Goal: Information Seeking & Learning: Learn about a topic

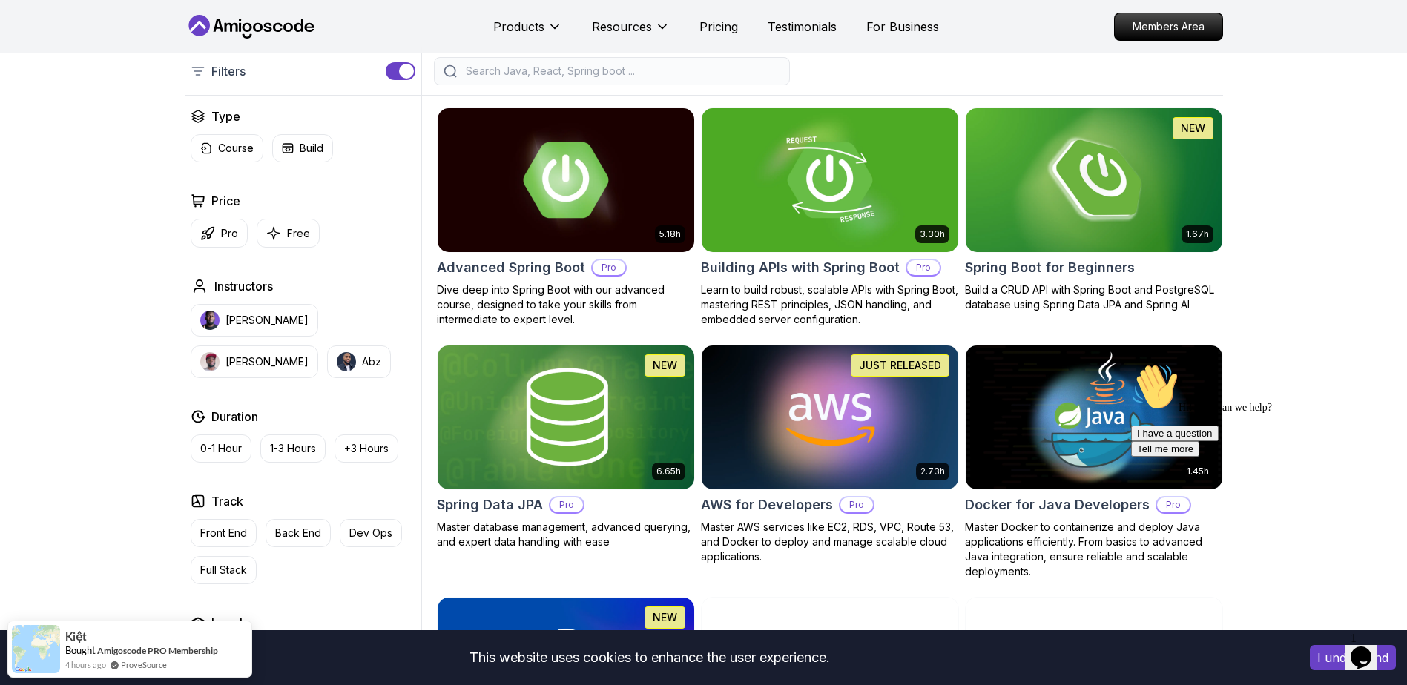
scroll to position [336, 0]
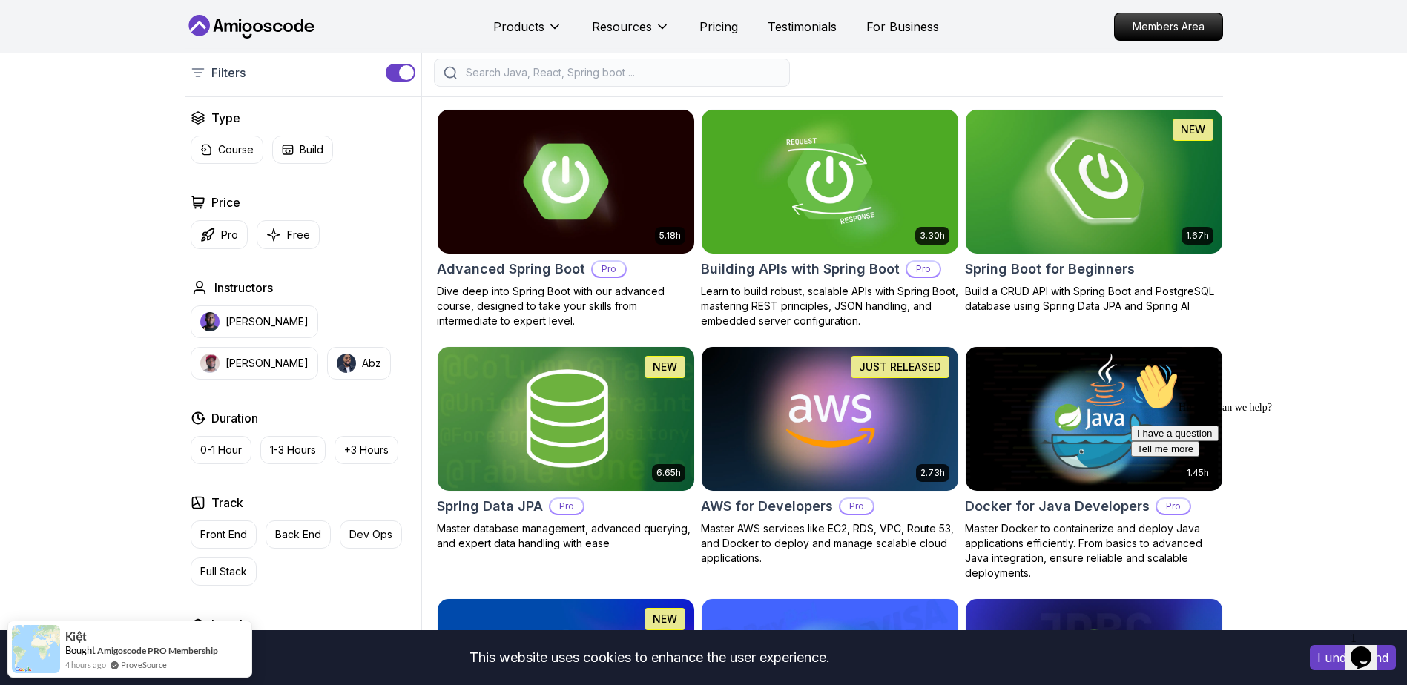
click at [1083, 231] on img at bounding box center [1093, 181] width 269 height 151
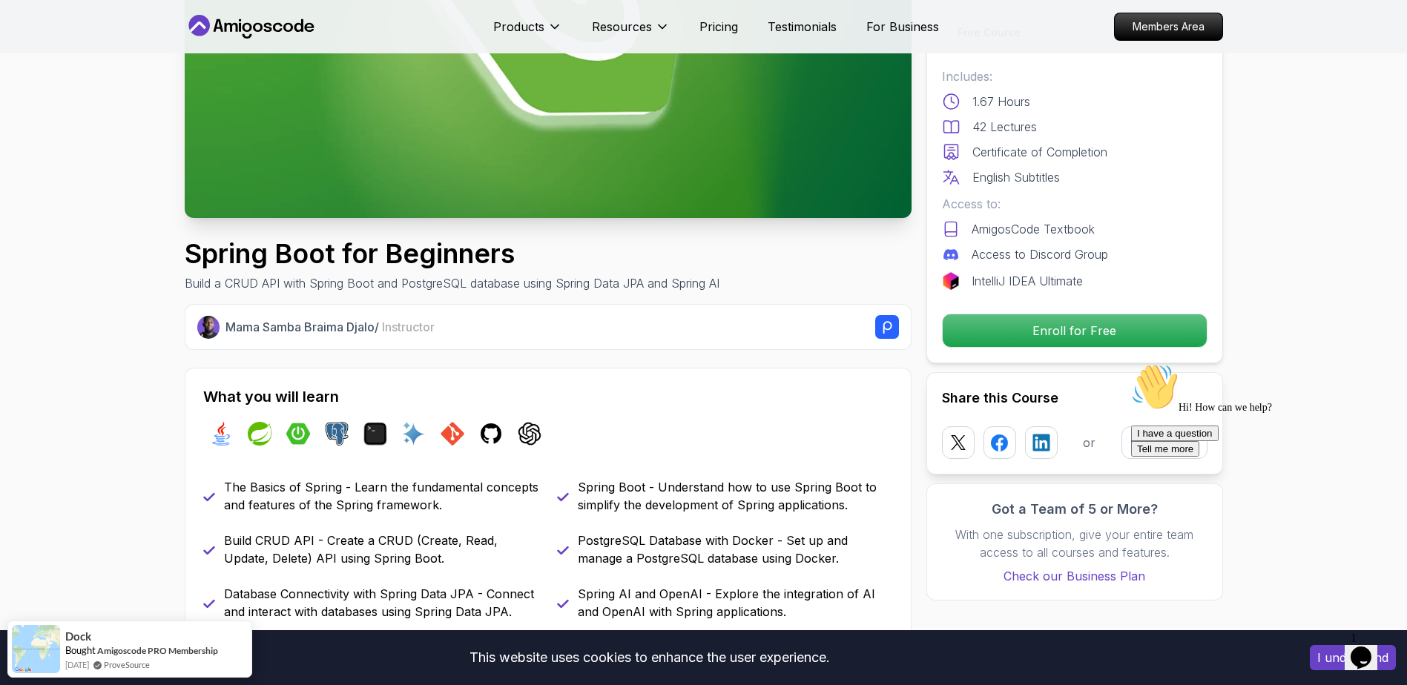
scroll to position [279, 0]
click at [514, 524] on div "The Basics of Spring - Learn the fundamental concepts and features of the Sprin…" at bounding box center [548, 550] width 690 height 142
drag, startPoint x: 514, startPoint y: 524, endPoint x: 438, endPoint y: 544, distance: 78.8
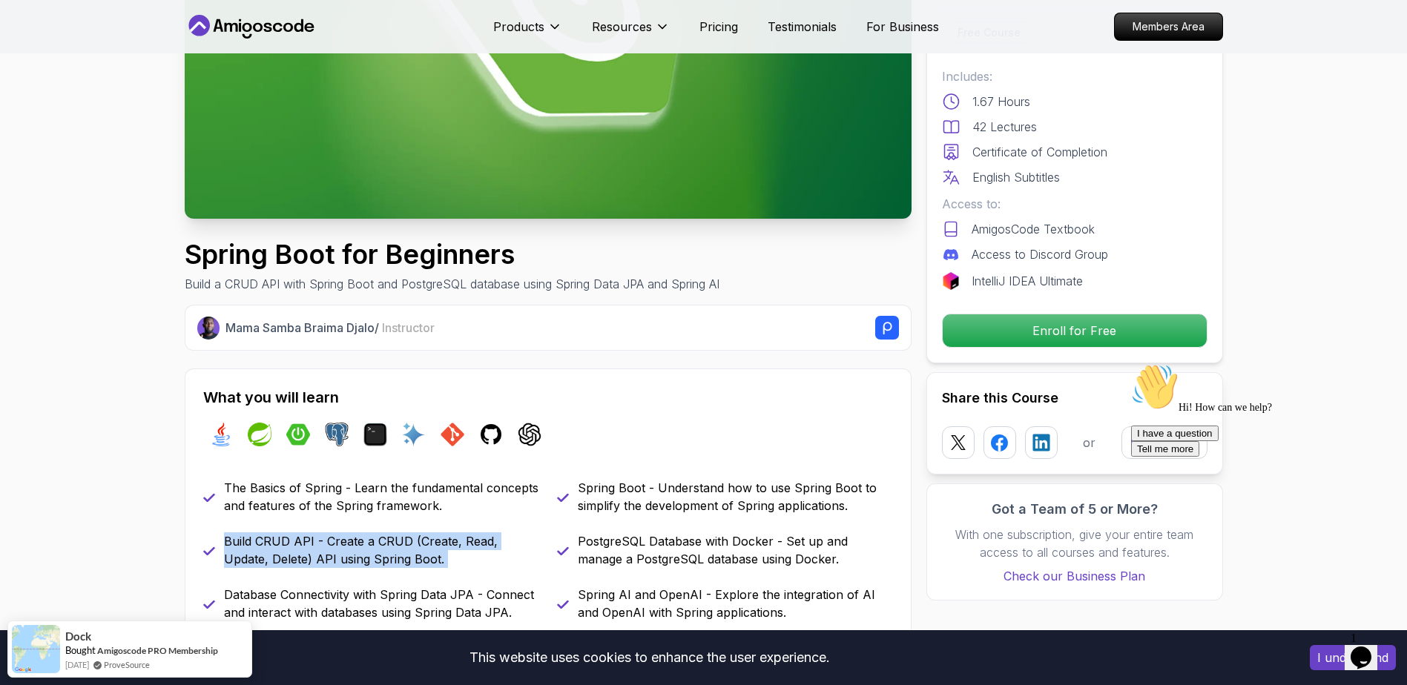
click at [438, 544] on p "Build CRUD API - Create a CRUD (Create, Read, Update, Delete) API using Spring …" at bounding box center [381, 551] width 315 height 36
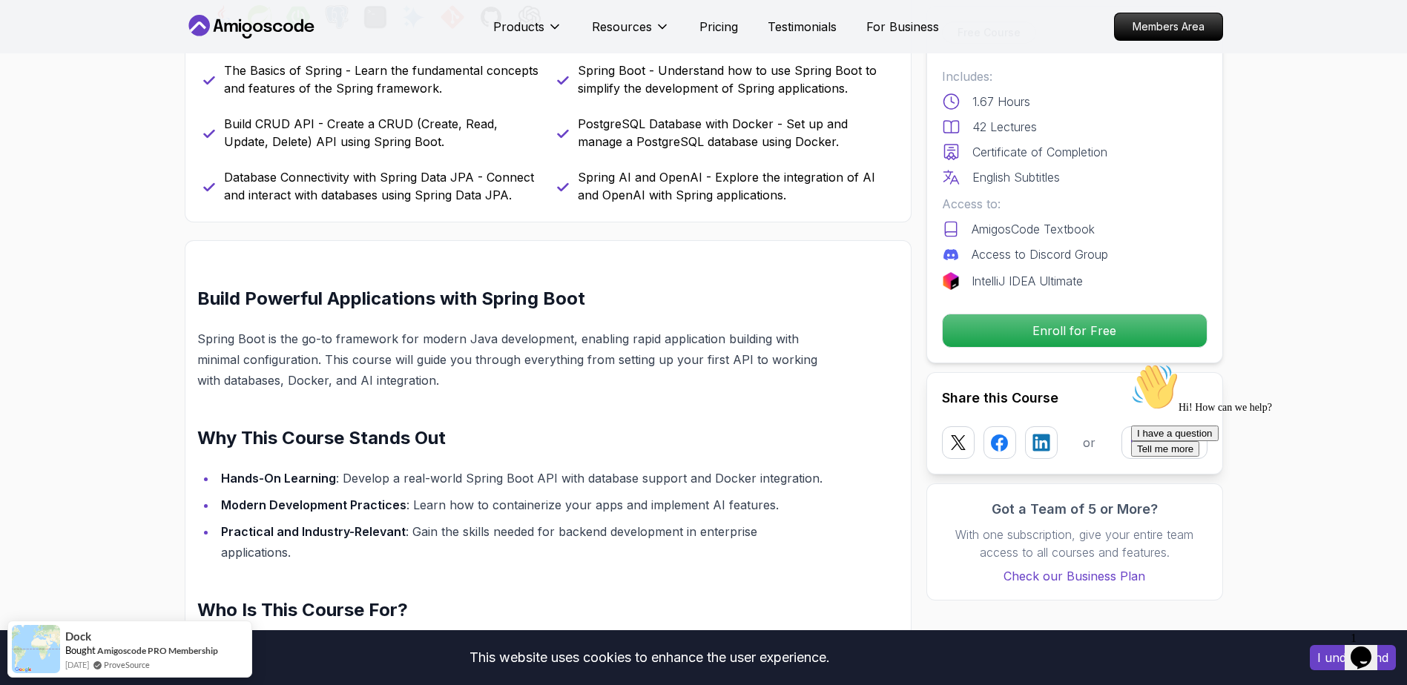
scroll to position [929, 0]
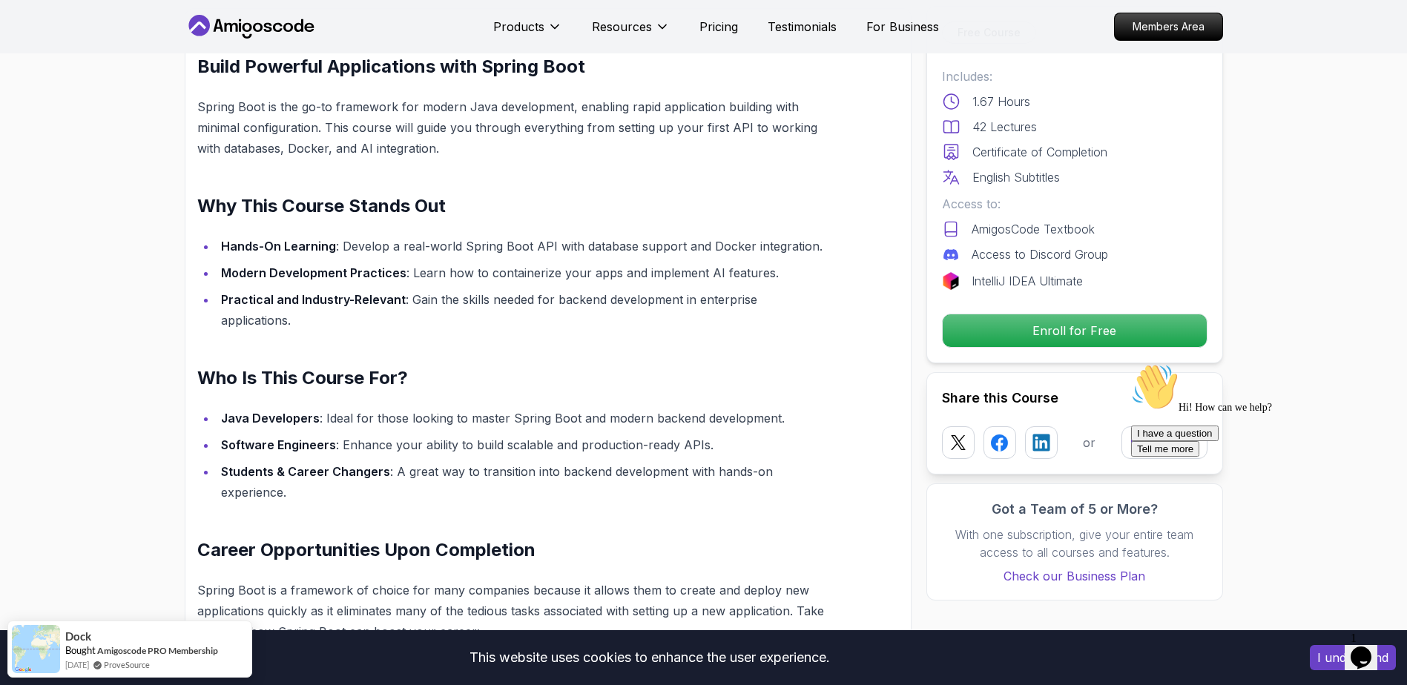
click at [332, 408] on li "Java Developers : Ideal for those looking to master Spring Boot and modern back…" at bounding box center [523, 418] width 612 height 21
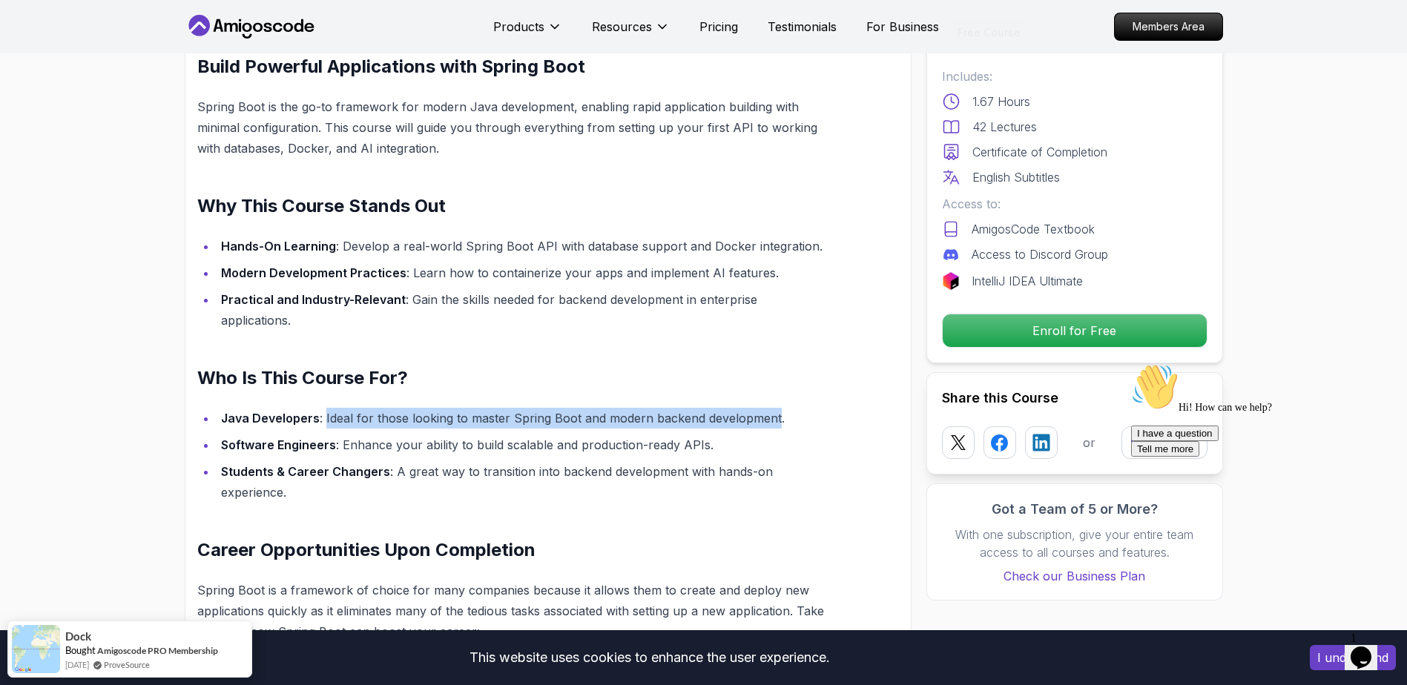
drag, startPoint x: 332, startPoint y: 395, endPoint x: 768, endPoint y: 384, distance: 436.3
click at [768, 384] on div "Build Powerful Applications with Spring Boot Spring Boot is the go-to framework…" at bounding box center [512, 470] width 631 height 831
click at [768, 385] on div "Build Powerful Applications with Spring Boot Spring Boot is the go-to framework…" at bounding box center [512, 470] width 631 height 831
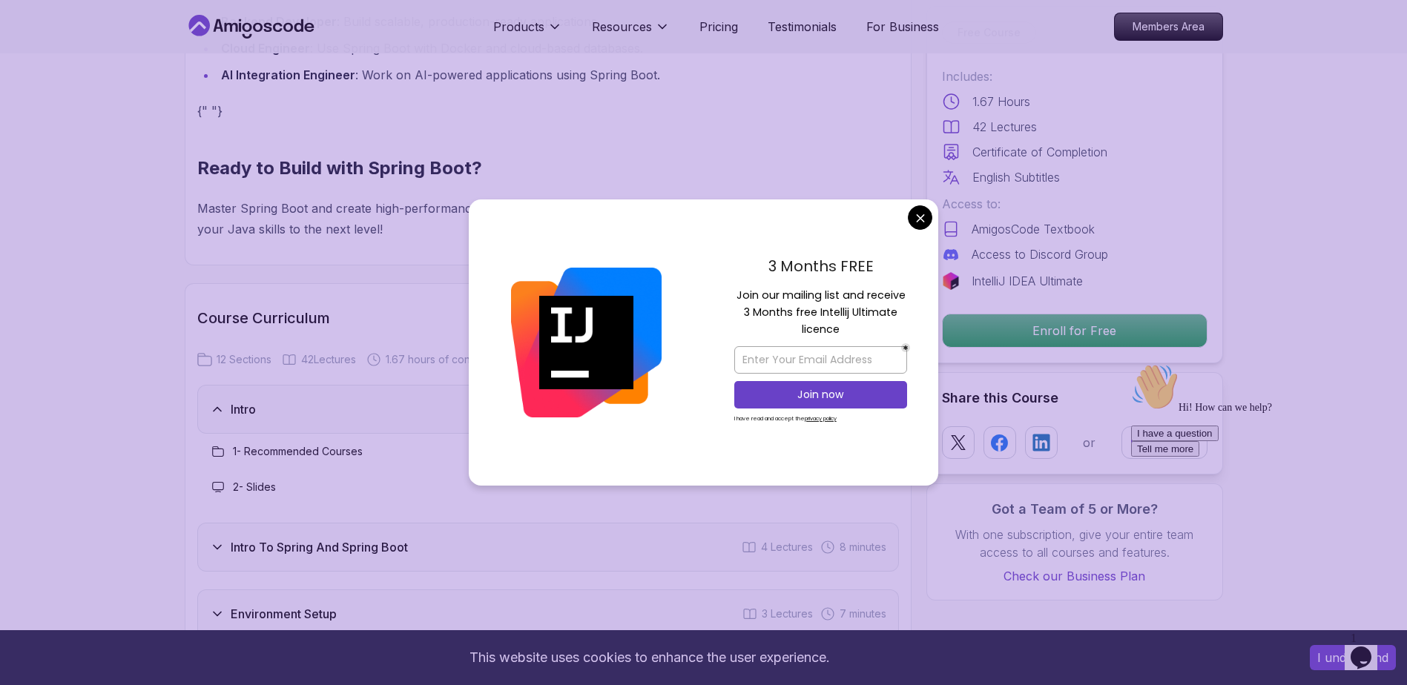
scroll to position [1573, 0]
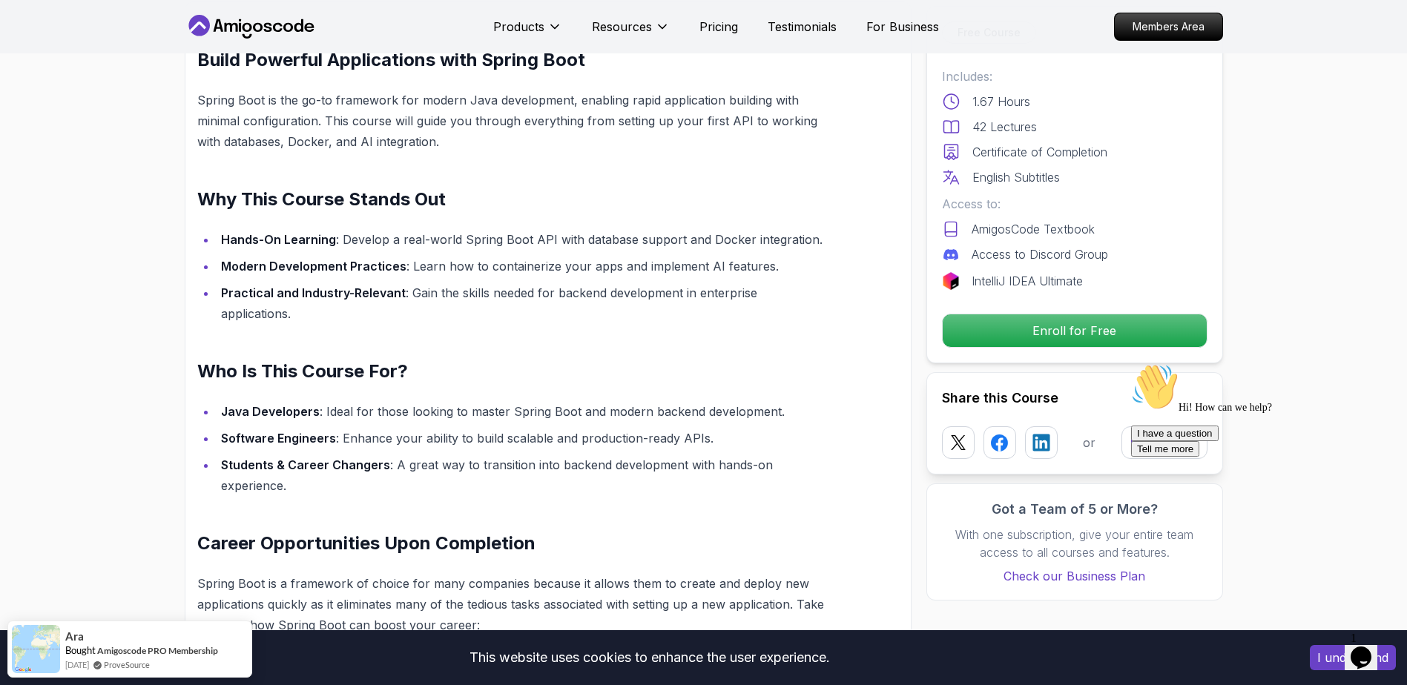
scroll to position [935, 0]
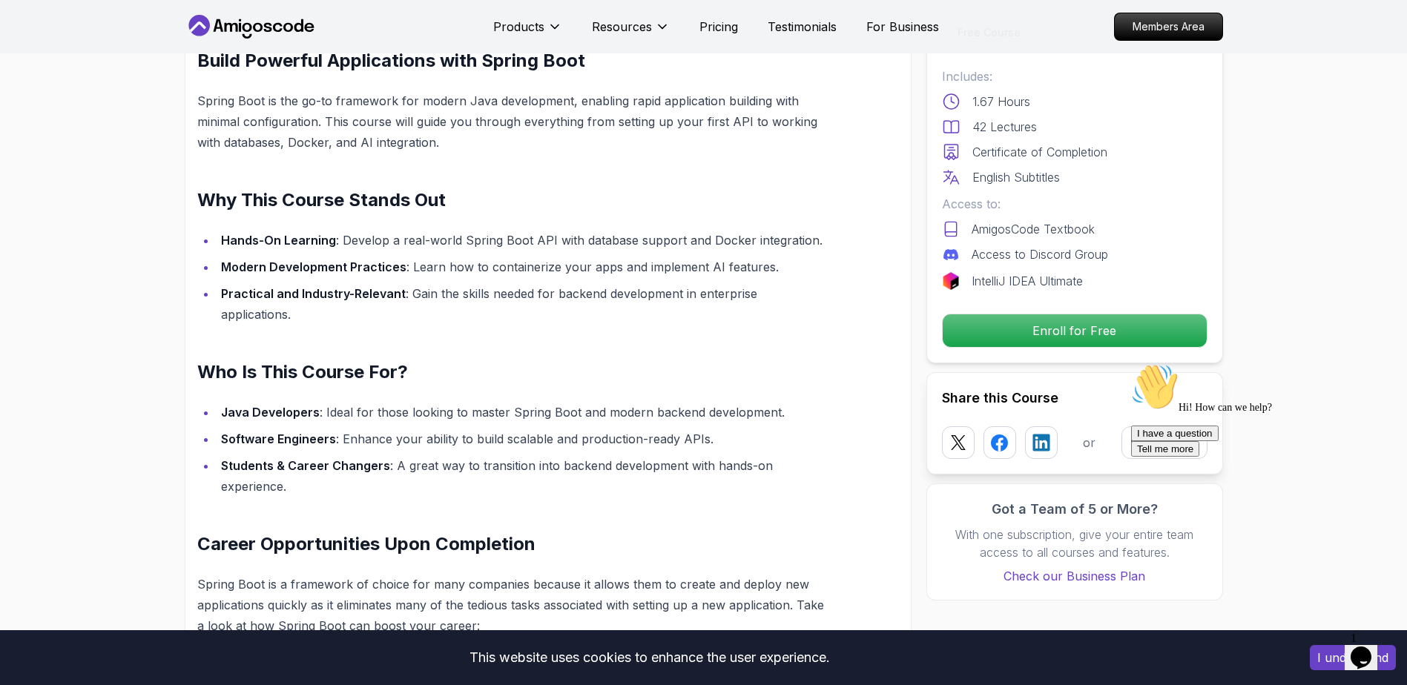
click at [1263, 412] on div "Hi! How can we help? I have a question Tell me more" at bounding box center [1264, 409] width 267 height 93
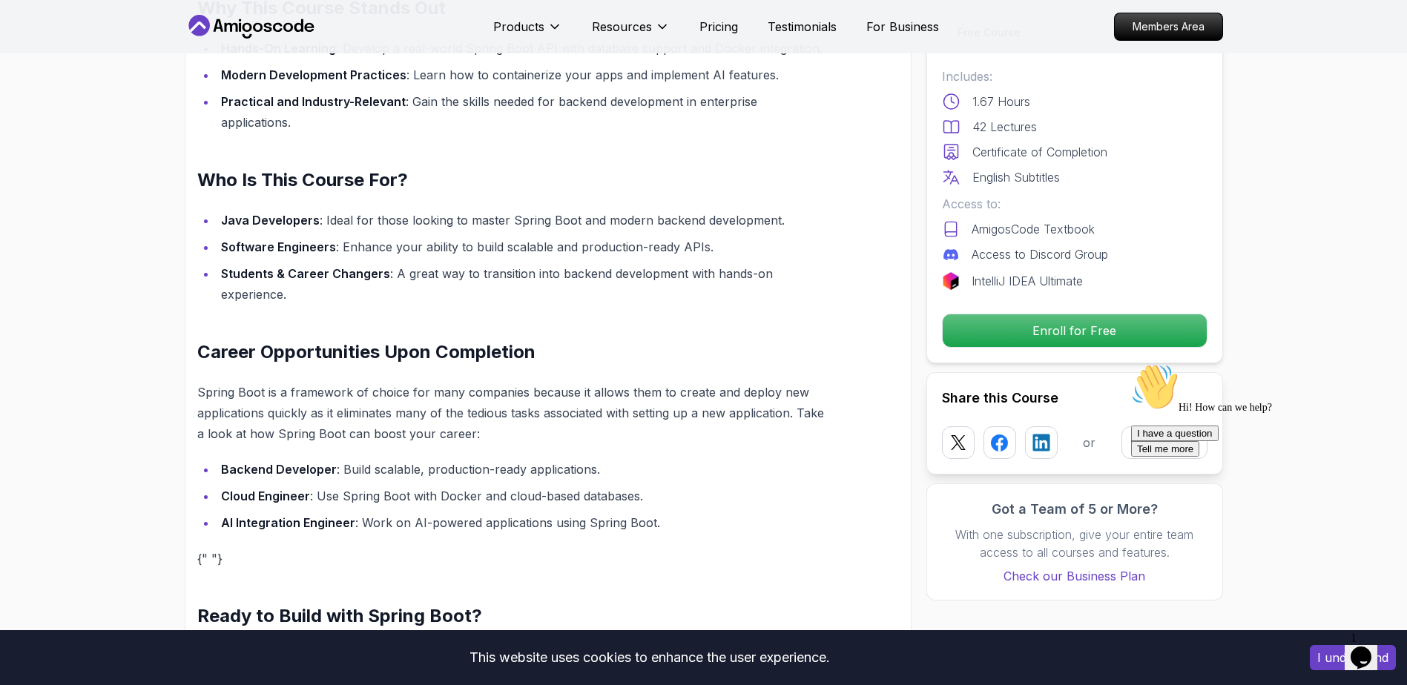
scroll to position [1134, 0]
